Goal: Task Accomplishment & Management: Complete application form

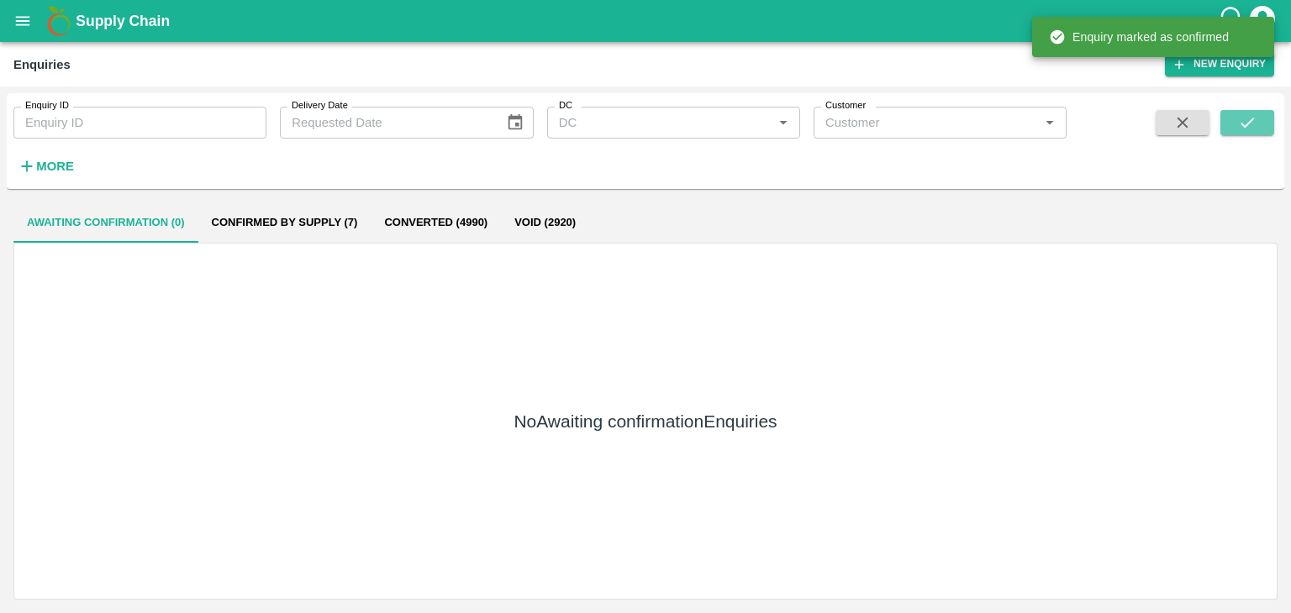
click at [1242, 127] on icon "submit" at bounding box center [1247, 122] width 18 height 18
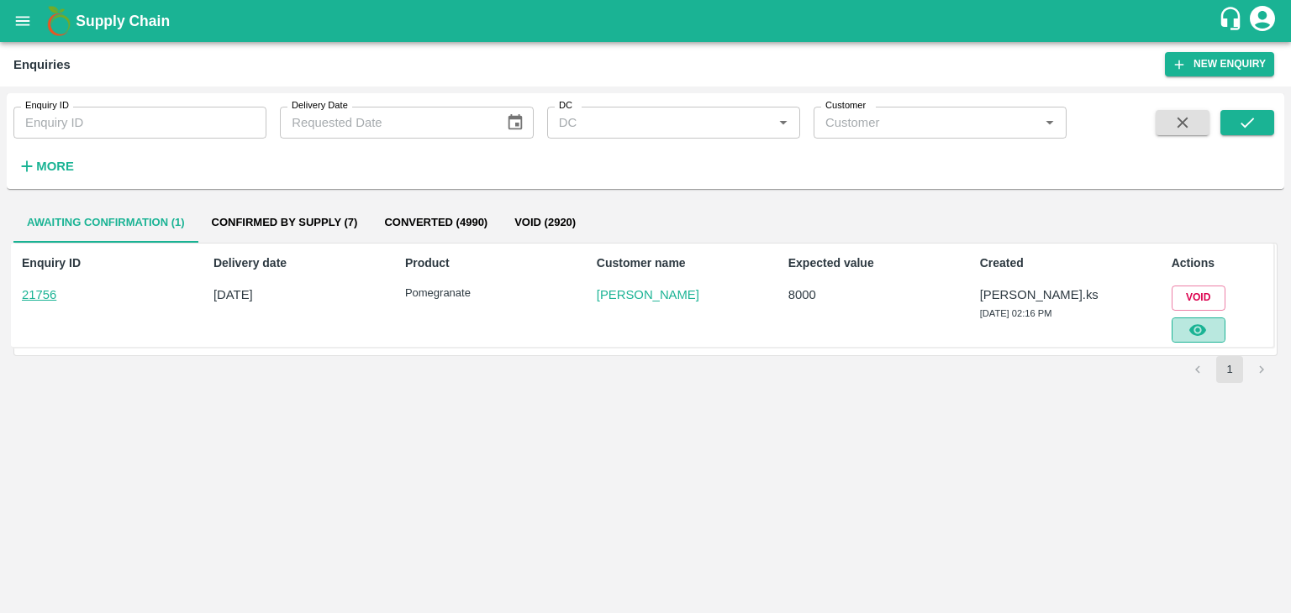
click at [1204, 330] on icon "button" at bounding box center [1197, 330] width 17 height 12
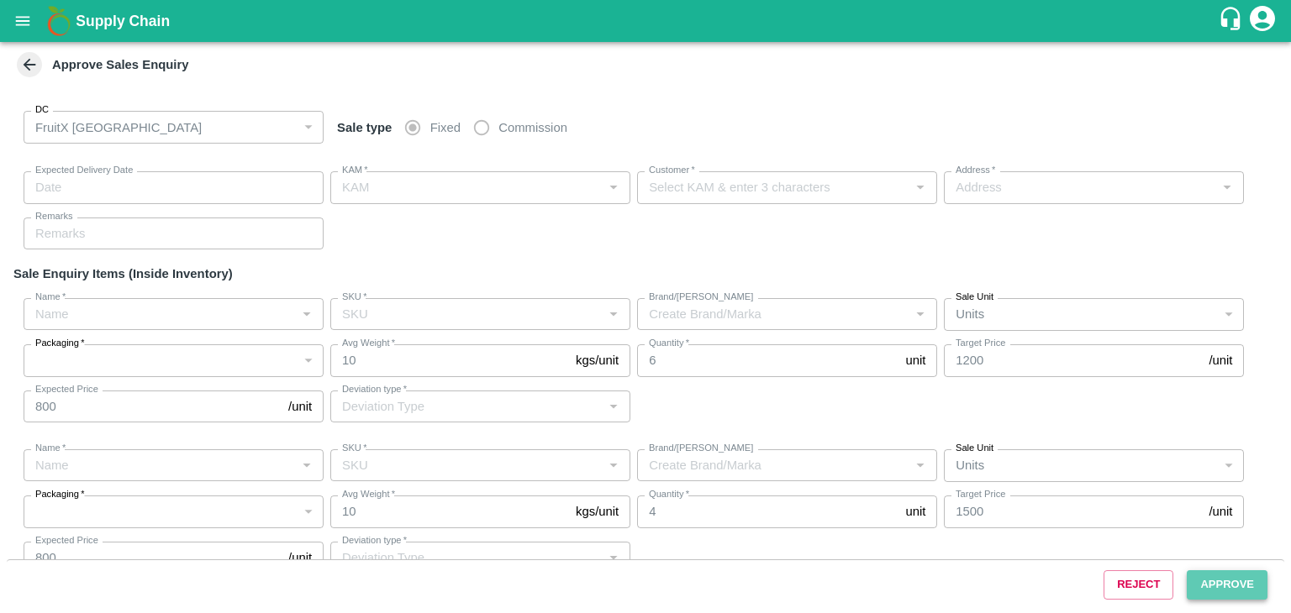
click at [1227, 596] on button "Approve" at bounding box center [1227, 585] width 81 height 29
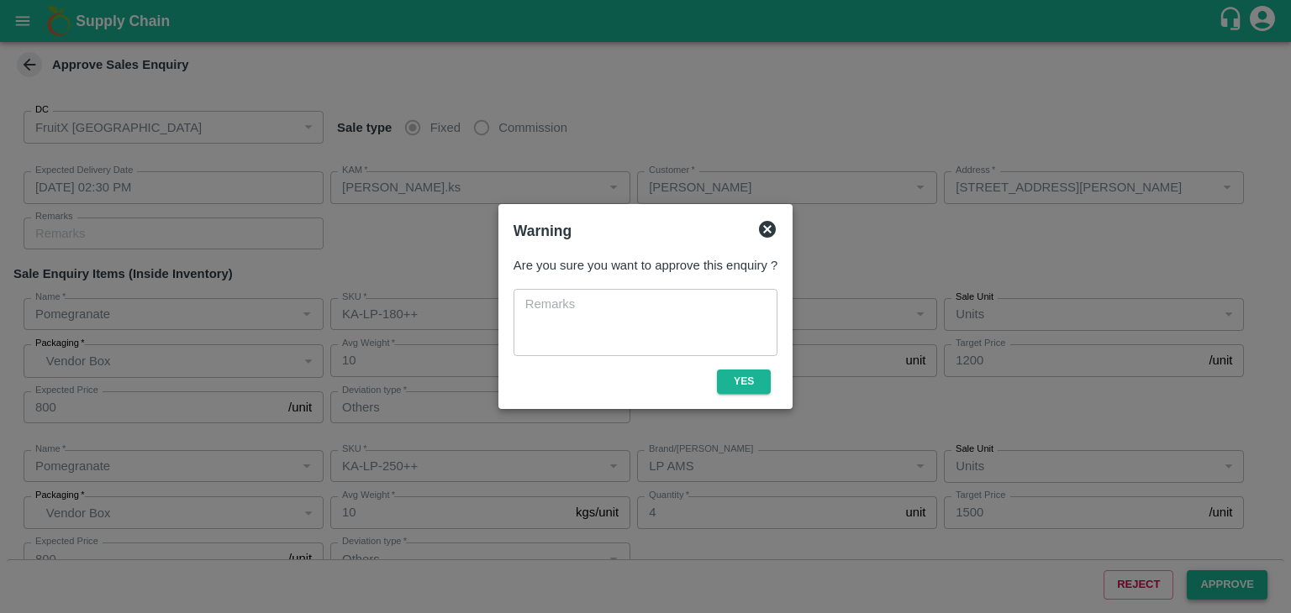
type input "[DATE] 02:30 PM"
type input "[PERSON_NAME].ks"
type input "[PERSON_NAME]"
type input "[STREET_ADDRESS][PERSON_NAME]"
type input "Pomegranate"
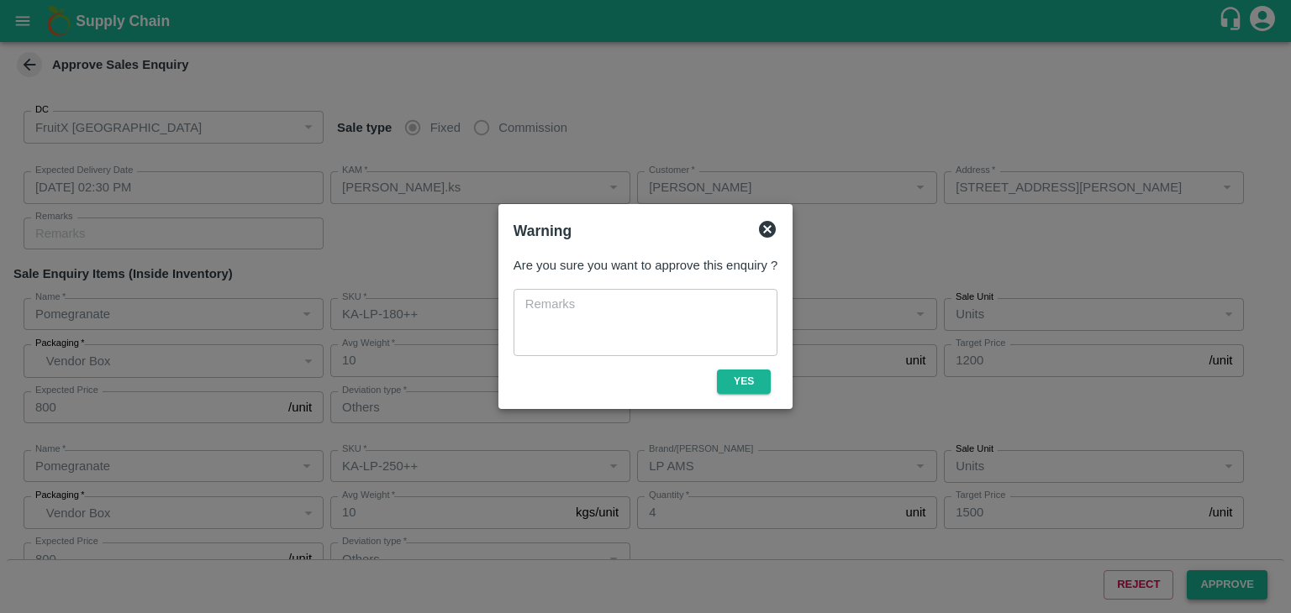
type input "KA-LP-180++"
type input "LP AMS"
type input "Others"
type input "Pomegranate"
type input "KA-LP-250++"
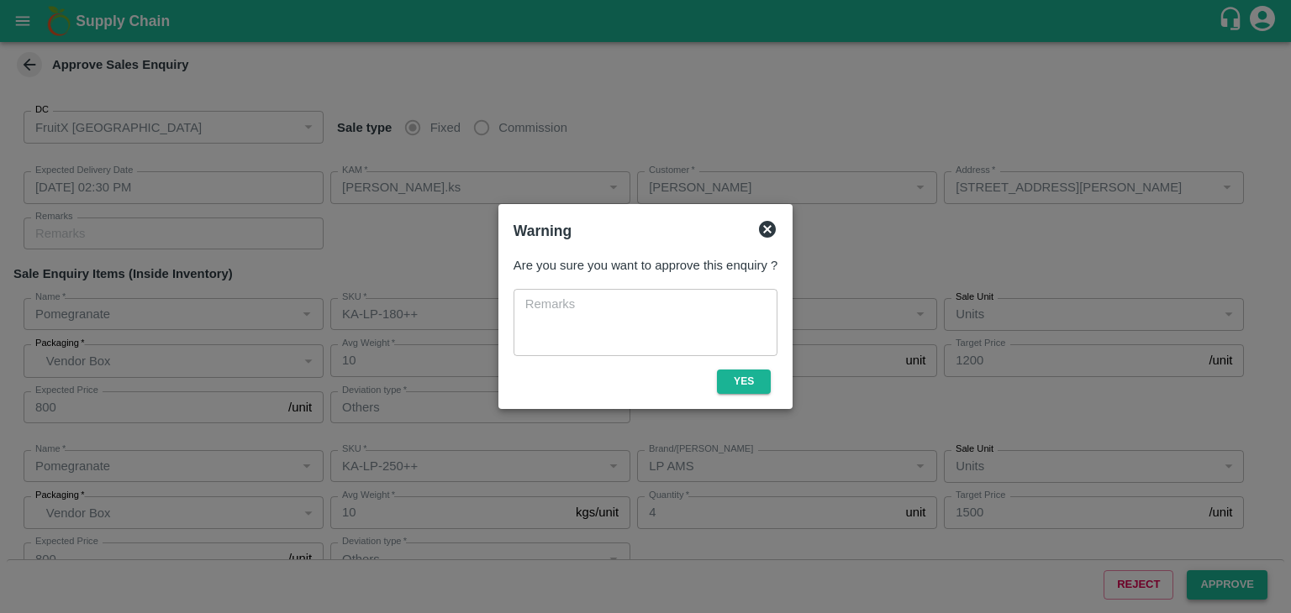
type input "LP AMS"
type input "Others"
click at [745, 375] on button "Yes" at bounding box center [744, 382] width 54 height 24
